Goal: Complete application form

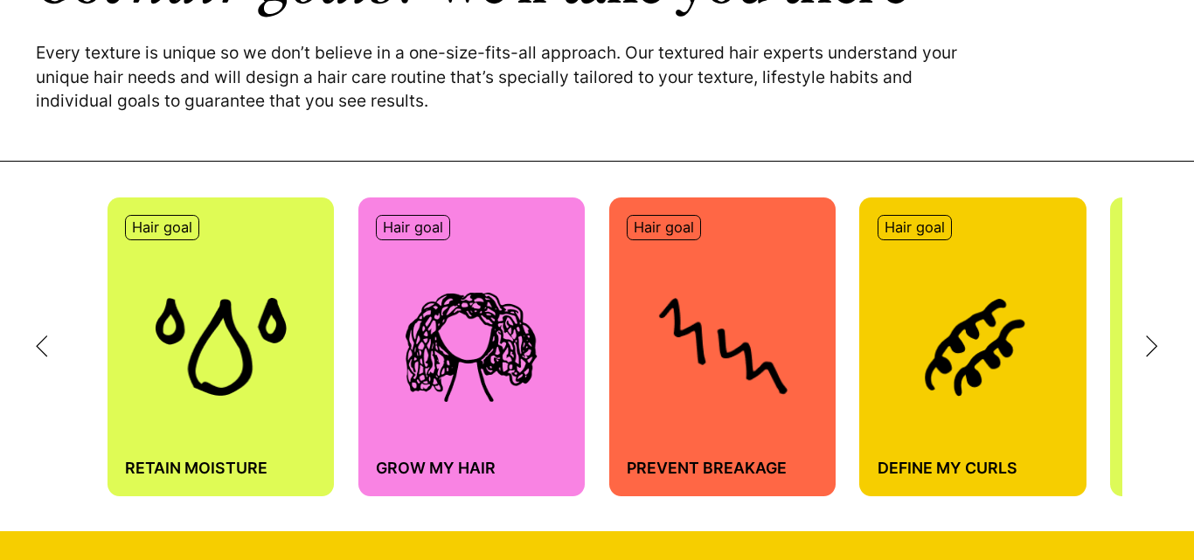
scroll to position [780, 0]
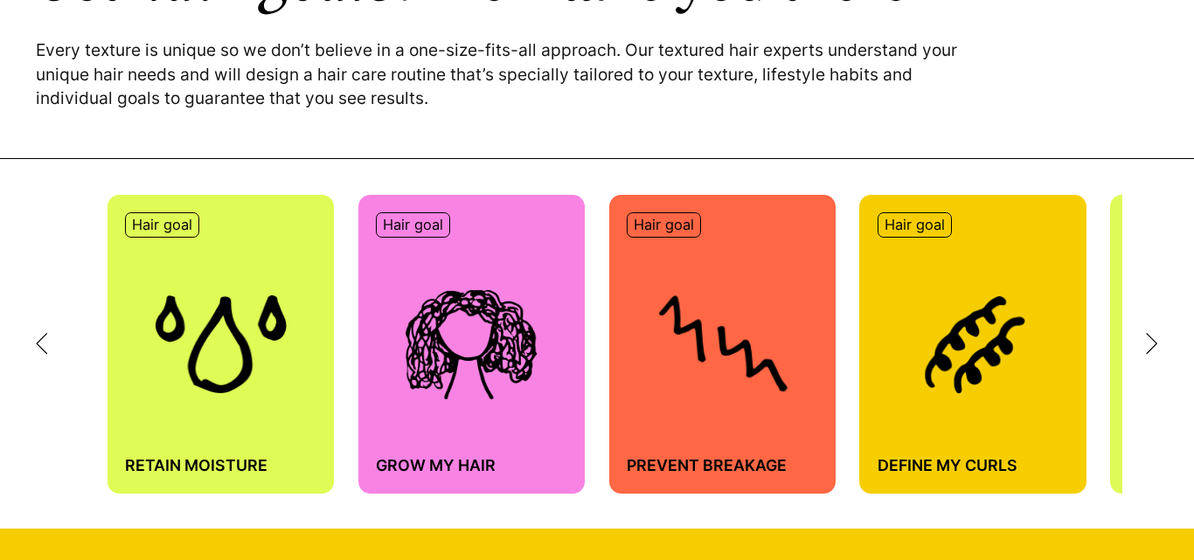
click at [1150, 350] on icon at bounding box center [1152, 343] width 10 height 19
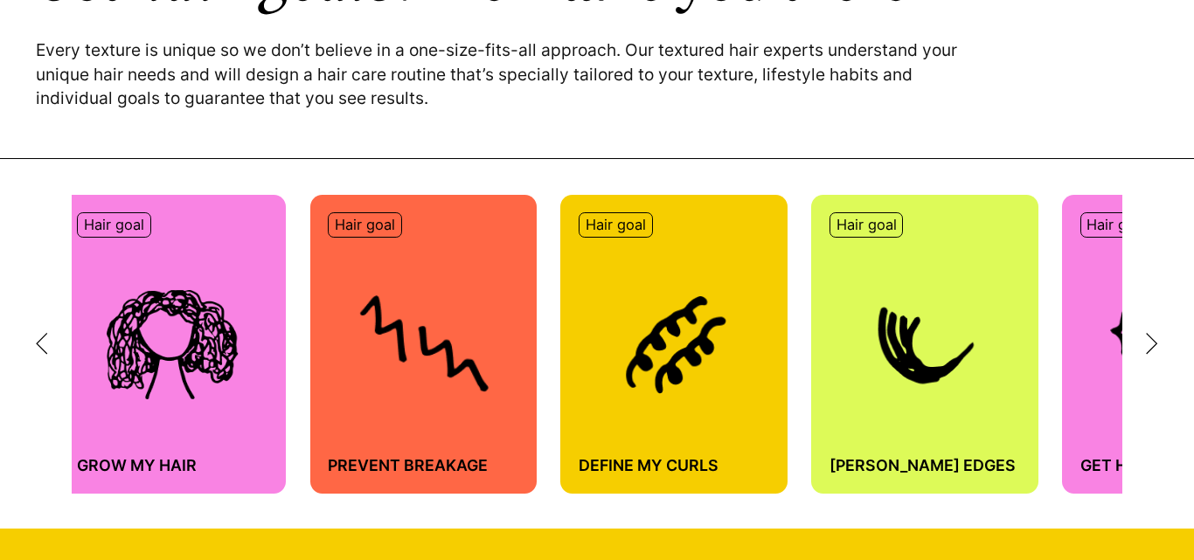
click at [1150, 350] on icon at bounding box center [1152, 343] width 10 height 19
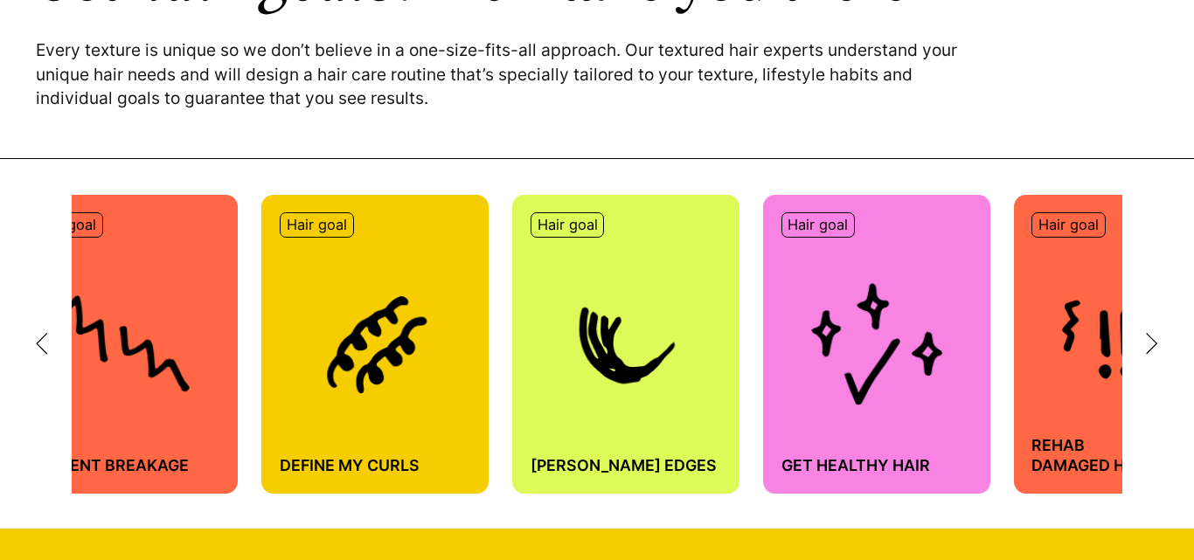
click at [1150, 350] on icon at bounding box center [1152, 343] width 10 height 19
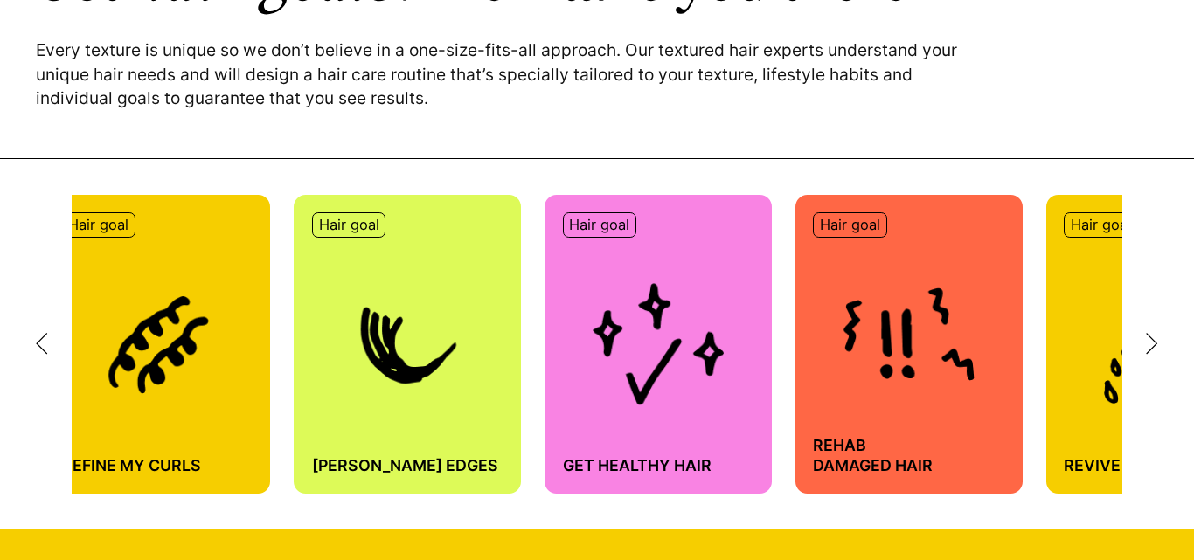
click at [1150, 350] on icon at bounding box center [1152, 343] width 10 height 19
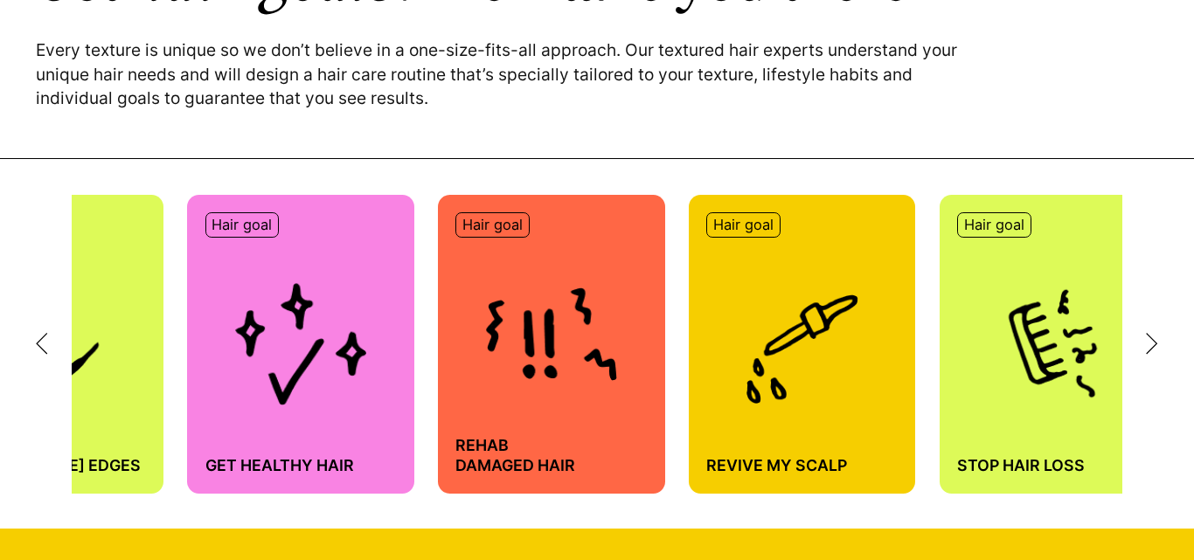
scroll to position [0, 1178]
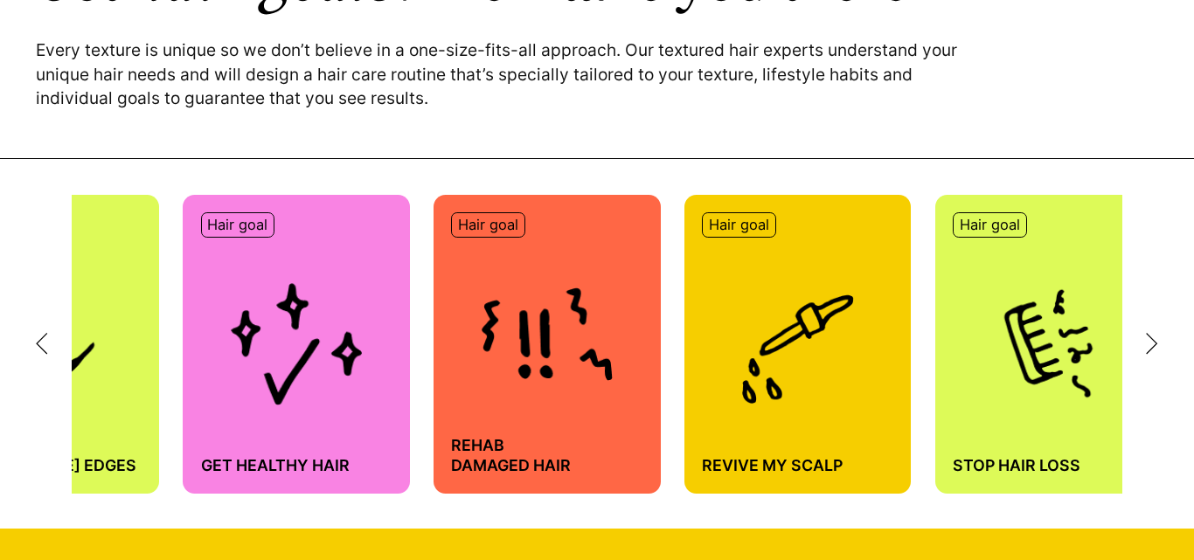
click at [254, 385] on img at bounding box center [296, 344] width 131 height 122
click at [232, 225] on p "Hair goal" at bounding box center [237, 225] width 60 height 18
click at [300, 276] on div "Hair goal Get Healthy Hair" at bounding box center [296, 344] width 227 height 299
click at [231, 225] on p "Hair goal" at bounding box center [237, 225] width 60 height 18
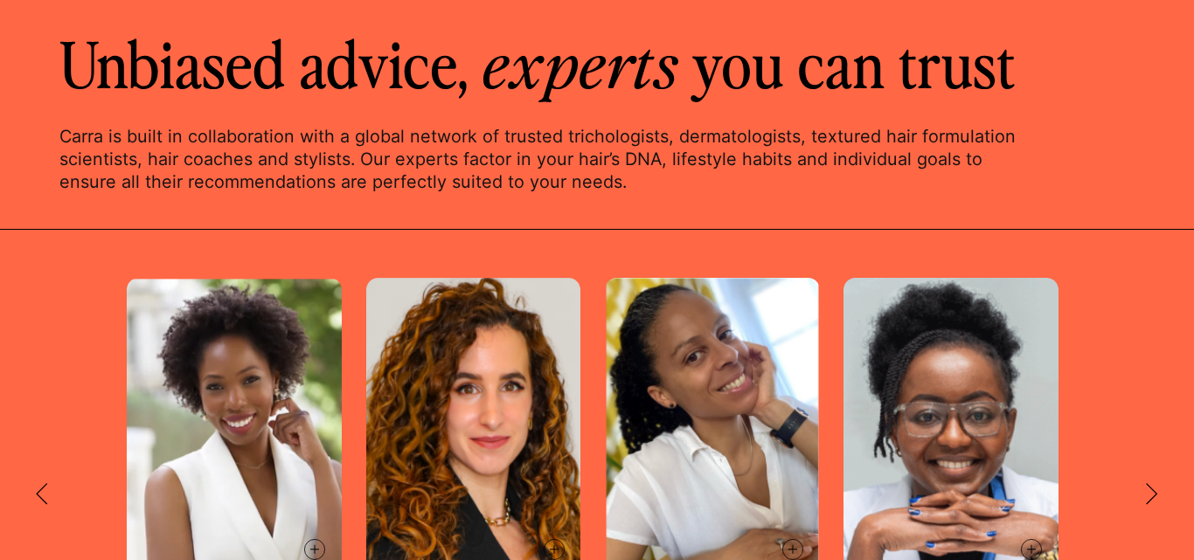
scroll to position [2828, 0]
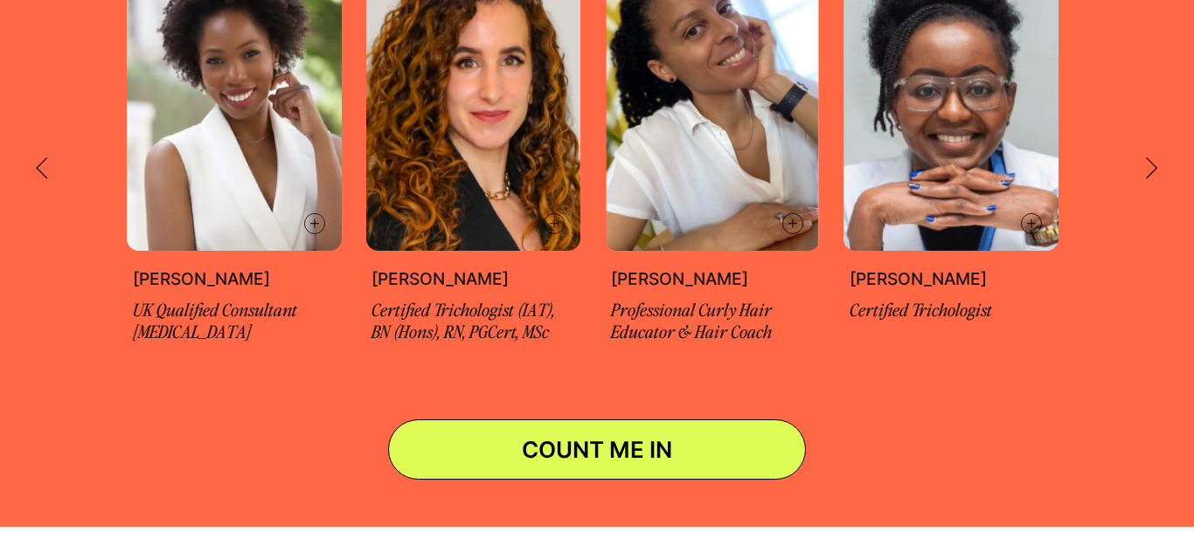
click at [669, 433] on link "COUNT ME IN" at bounding box center [597, 450] width 418 height 60
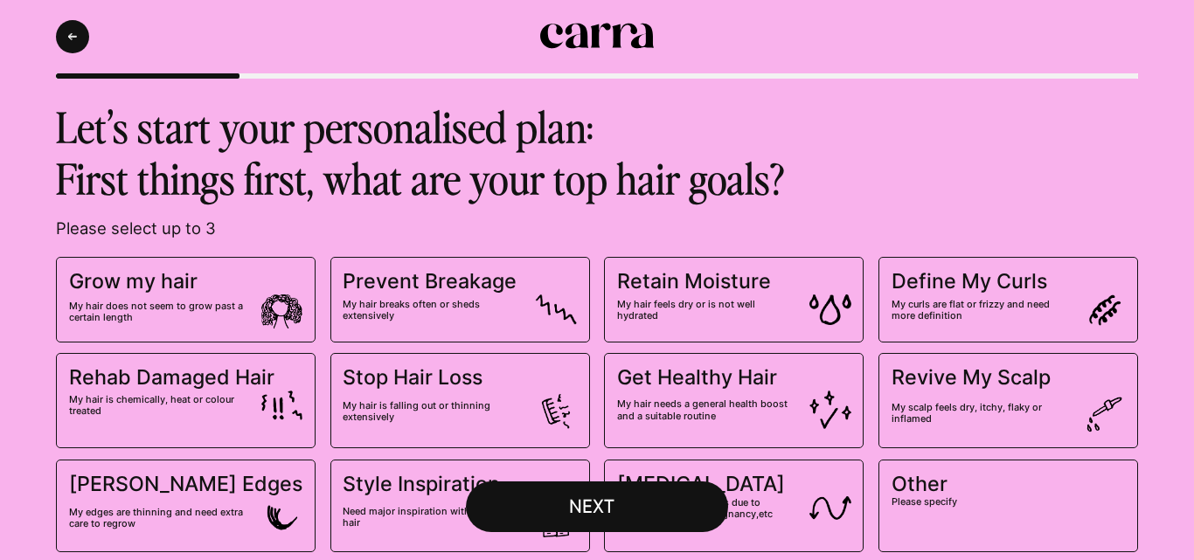
scroll to position [85, 0]
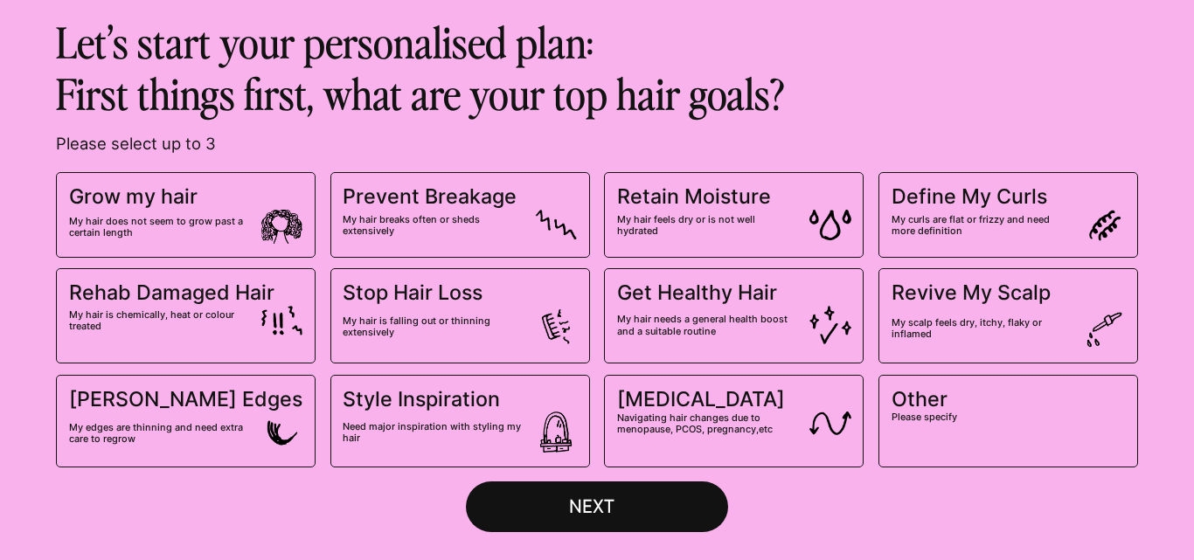
click at [250, 226] on span "My hair does not seem to grow past a certain length" at bounding box center [186, 228] width 234 height 36
click at [0, 0] on input "Grow my hair My hair does not seem to grow past a certain length" at bounding box center [0, 0] width 0 height 0
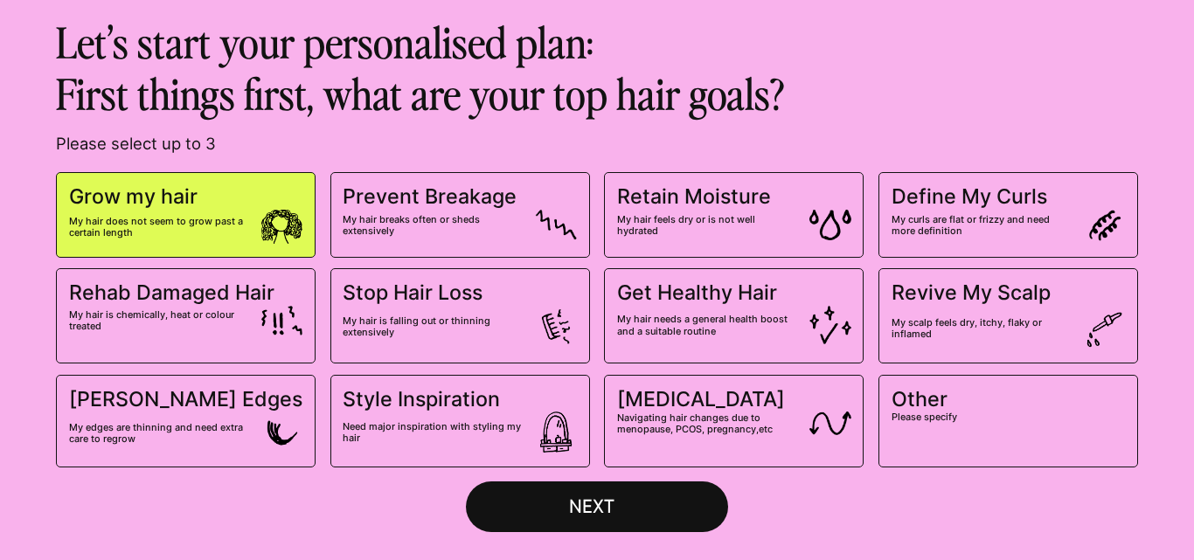
click at [483, 231] on span "My hair breaks often or sheds extensively" at bounding box center [433, 225] width 180 height 23
click at [0, 0] on input "Prevent Breakage My hair breaks often or sheds extensively" at bounding box center [0, 0] width 0 height 0
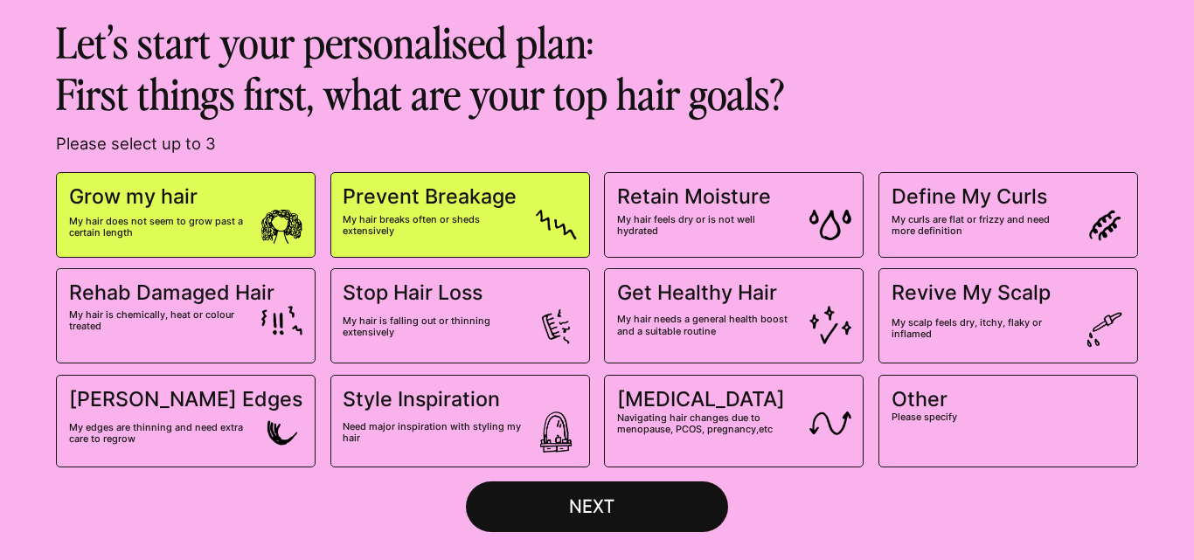
click at [463, 326] on span "My hair is falling out or thinning extensively" at bounding box center [433, 327] width 180 height 23
click at [0, 0] on input "Stop Hair Loss My hair is falling out or thinning extensively" at bounding box center [0, 0] width 0 height 0
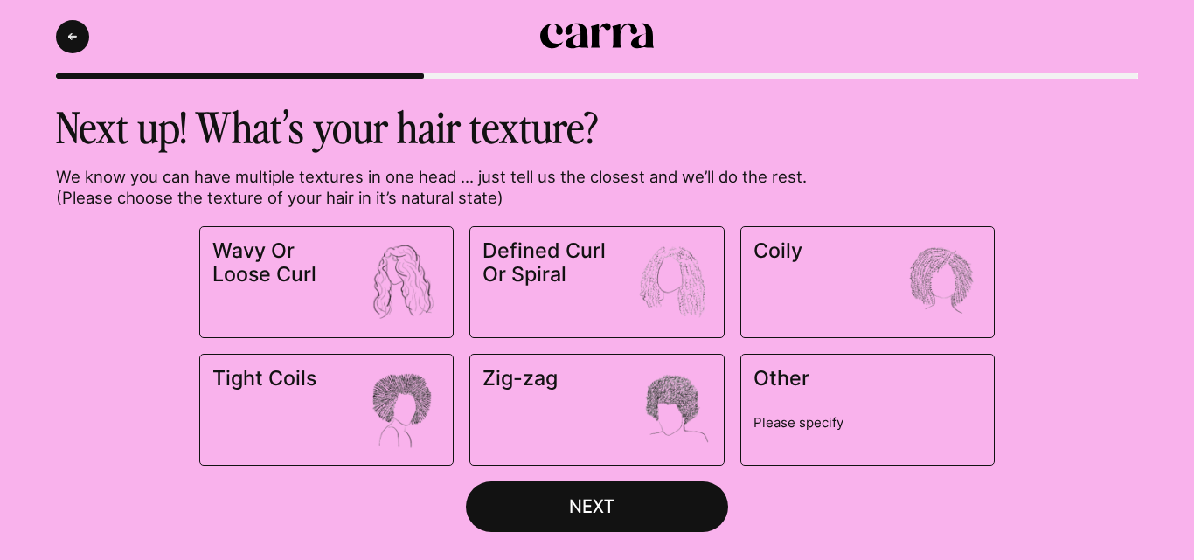
click at [531, 387] on span "Zig-zag" at bounding box center [550, 379] width 136 height 24
click at [0, 0] on input "Zig-zag" at bounding box center [0, 0] width 0 height 0
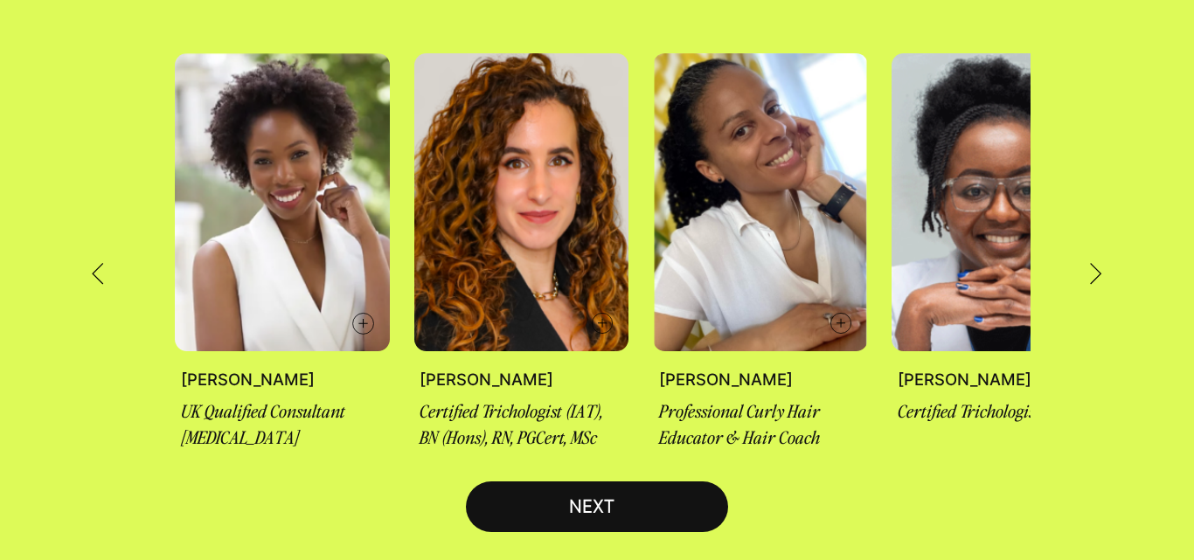
scroll to position [245, 0]
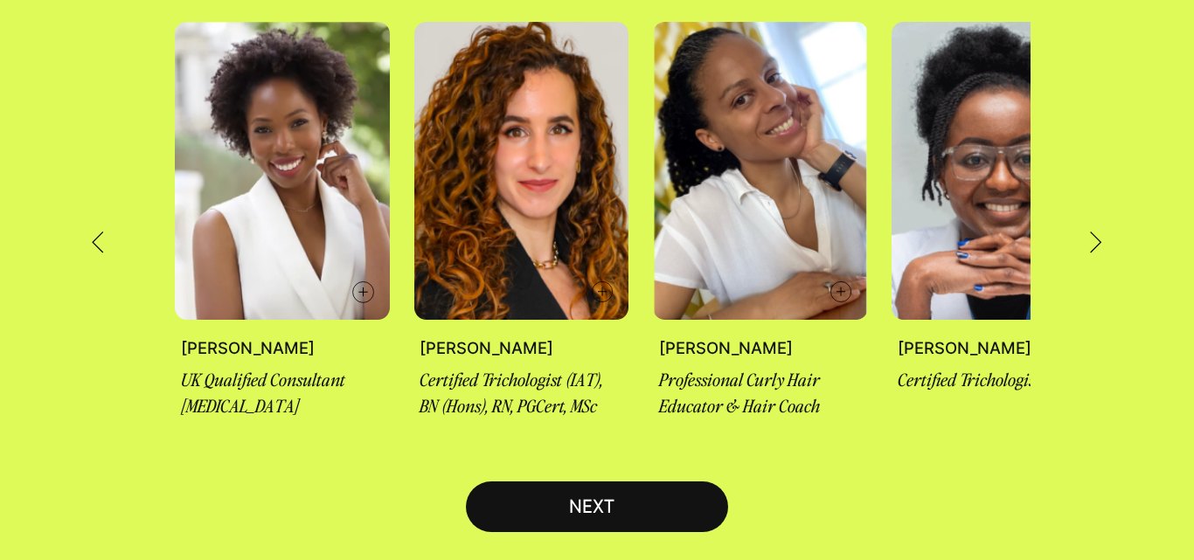
click at [496, 486] on button "NEXT" at bounding box center [597, 507] width 262 height 51
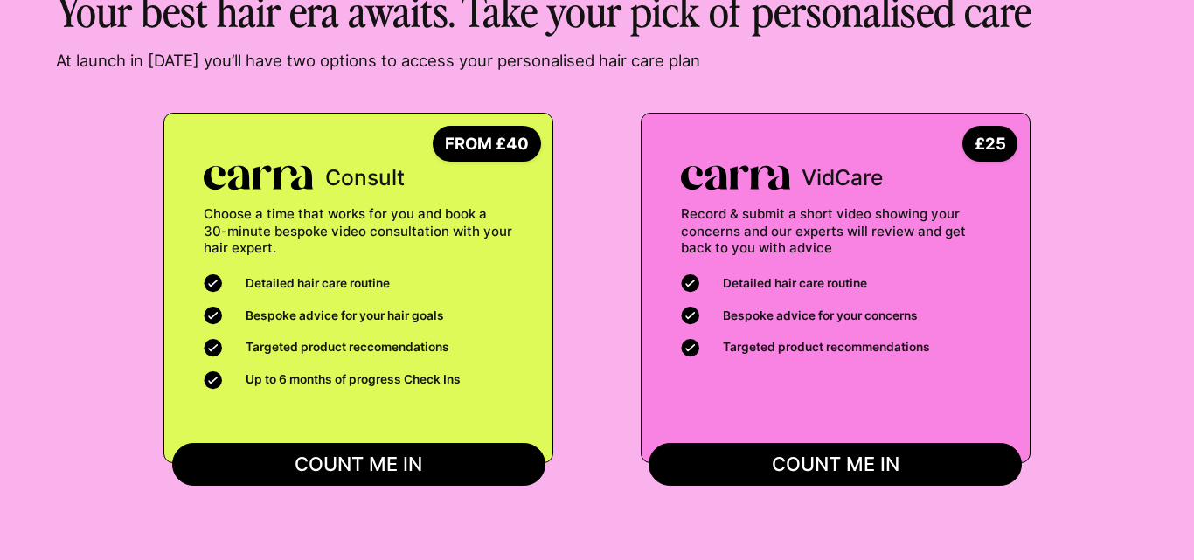
scroll to position [130, 0]
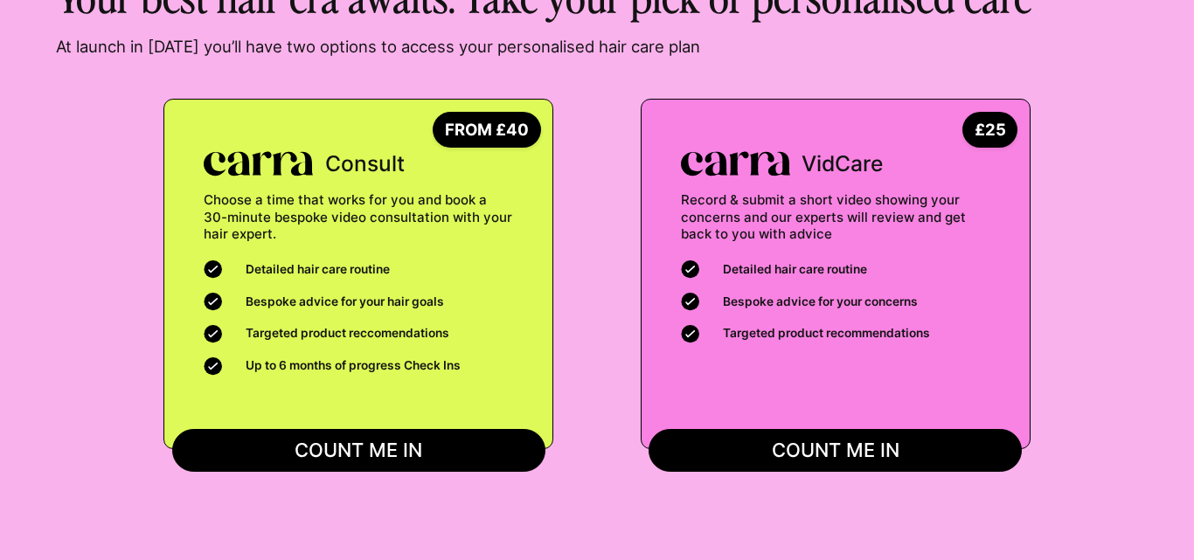
click at [233, 448] on button "COUNT ME IN" at bounding box center [358, 451] width 373 height 44
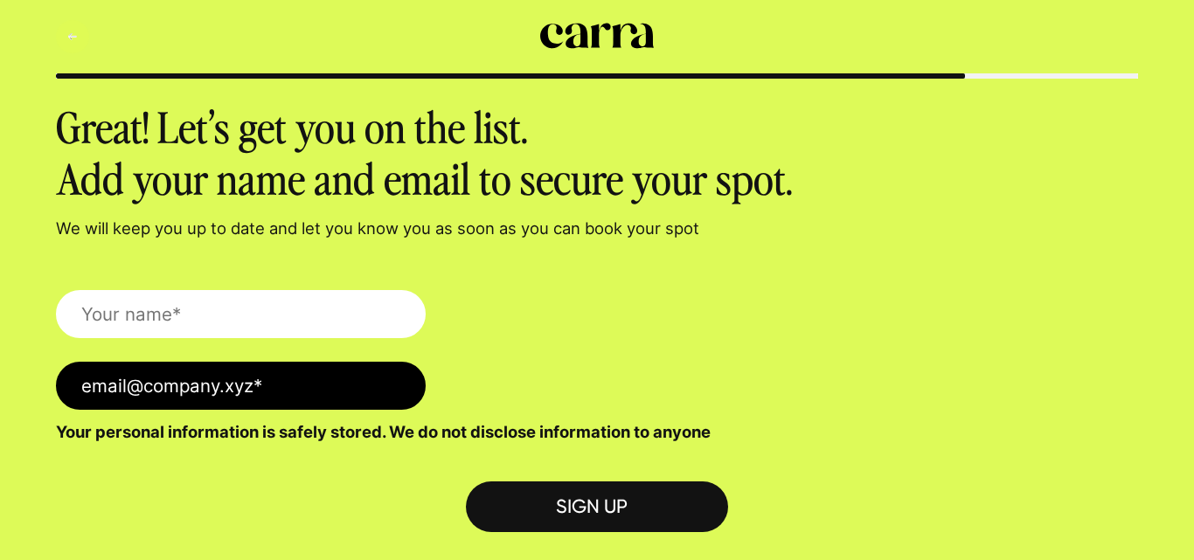
click at [87, 45] on button "Back" at bounding box center [72, 36] width 33 height 33
